Goal: Information Seeking & Learning: Learn about a topic

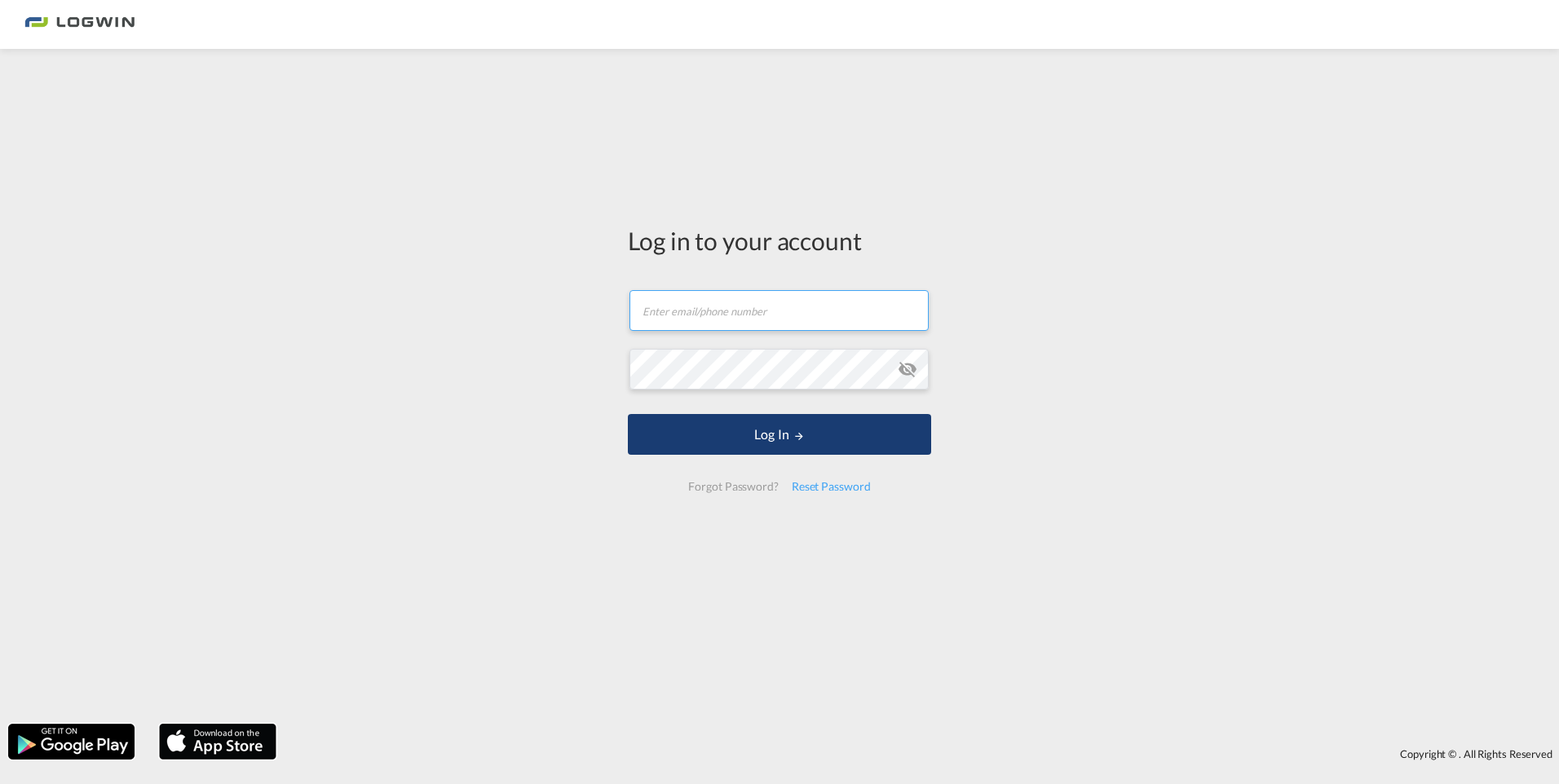
type input "[EMAIL_ADDRESS][DOMAIN_NAME]"
click at [780, 435] on button "Log In" at bounding box center [779, 435] width 303 height 41
